Goal: Transaction & Acquisition: Purchase product/service

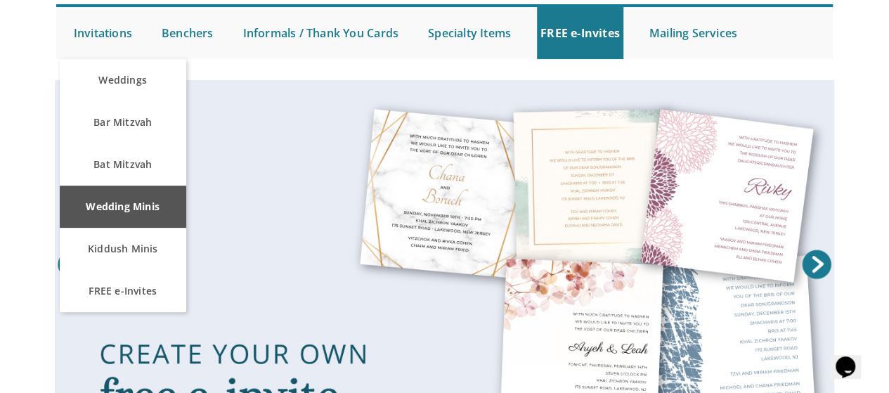
scroll to position [137, 0]
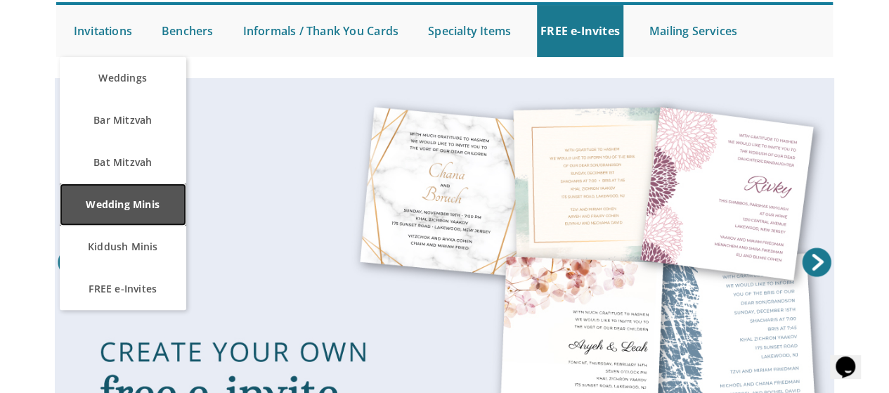
click at [124, 204] on link "Wedding Minis" at bounding box center [123, 204] width 127 height 42
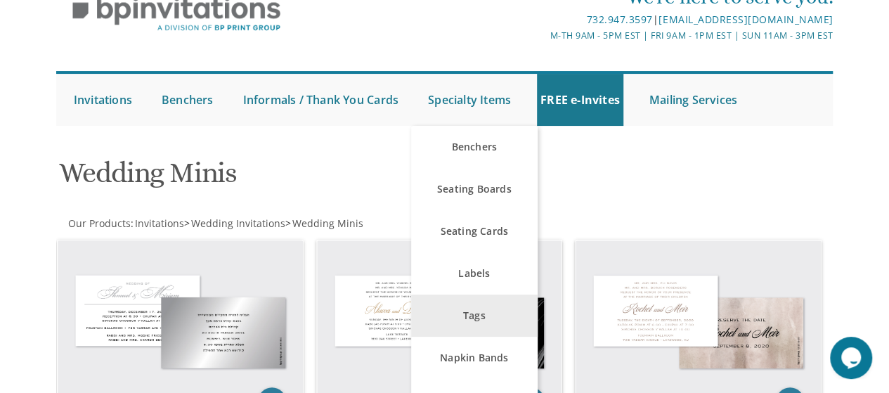
scroll to position [66, 0]
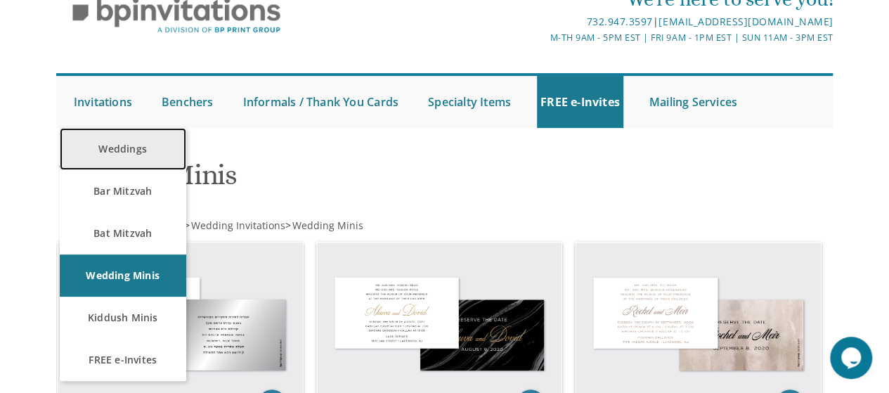
click at [114, 141] on link "Weddings" at bounding box center [123, 149] width 127 height 42
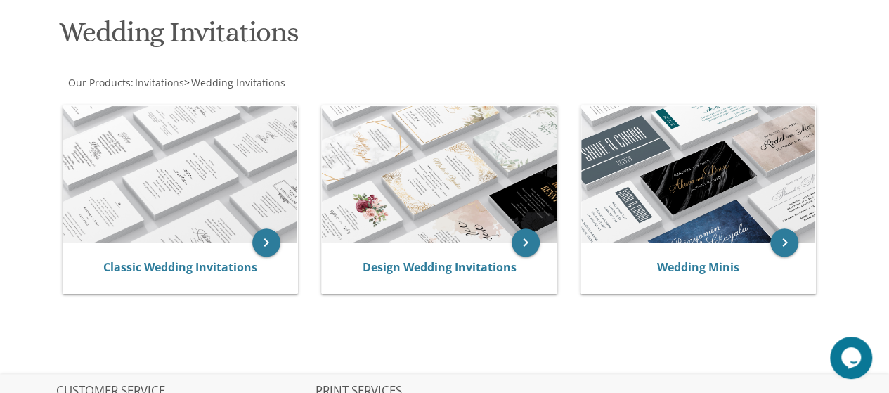
scroll to position [209, 0]
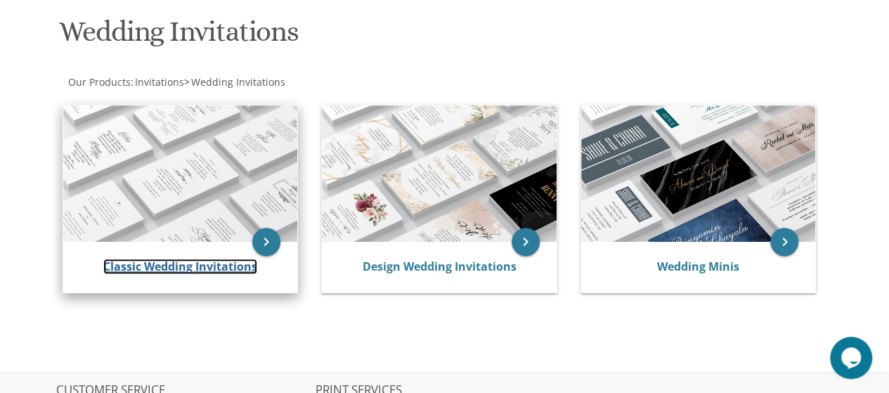
click at [230, 264] on link "Classic Wedding Invitations" at bounding box center [180, 266] width 154 height 15
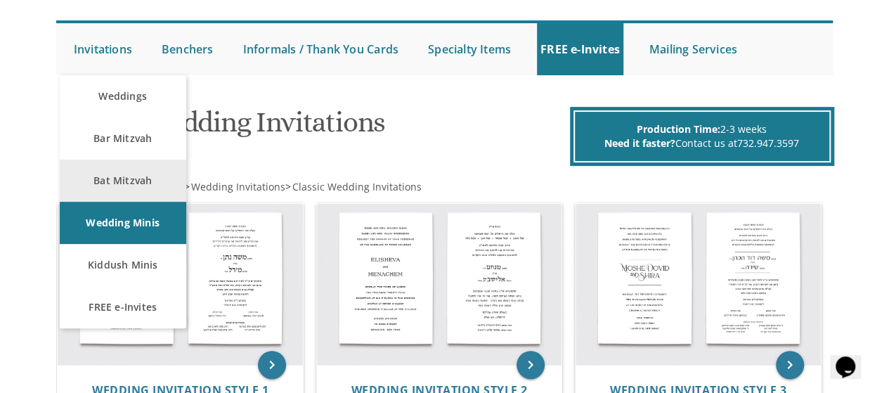
scroll to position [122, 0]
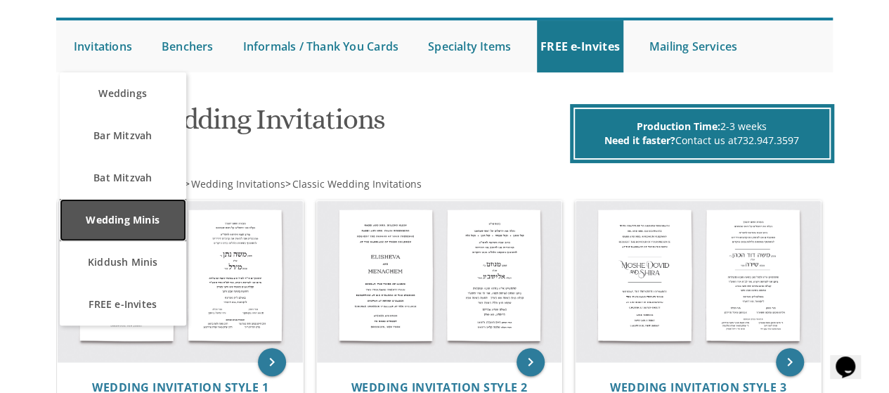
click at [121, 224] on link "Wedding Minis" at bounding box center [123, 220] width 127 height 42
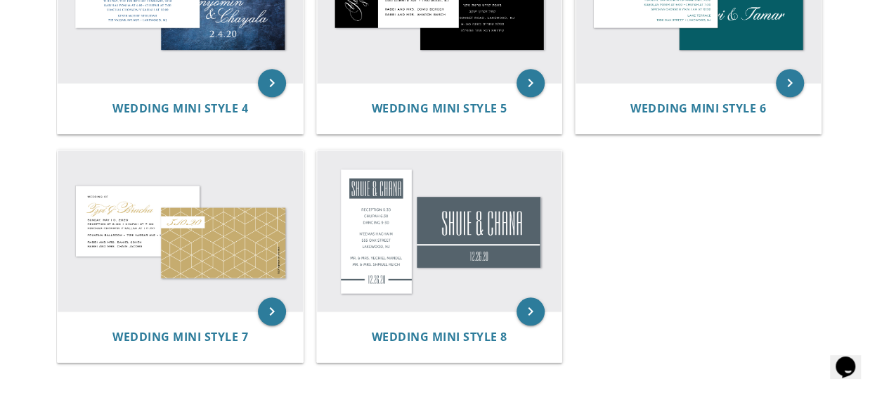
scroll to position [616, 0]
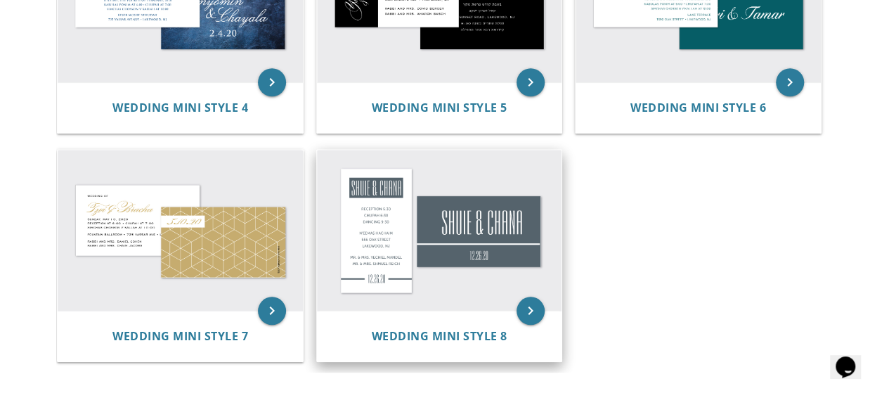
click at [481, 298] on img at bounding box center [439, 230] width 245 height 161
